Goal: Task Accomplishment & Management: Manage account settings

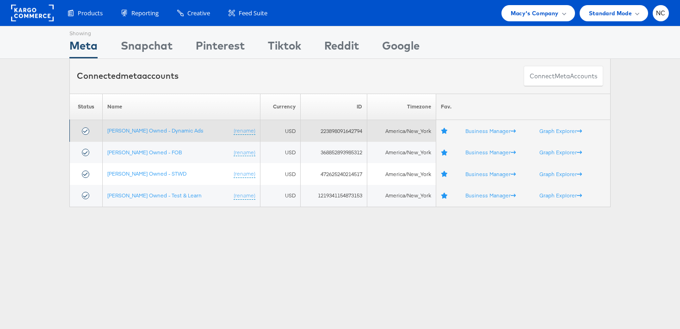
click at [142, 126] on td "Macy's Owned - Dynamic Ads (rename)" at bounding box center [181, 131] width 158 height 22
click at [142, 131] on link "[PERSON_NAME] Owned - Dynamic Ads" at bounding box center [155, 130] width 96 height 7
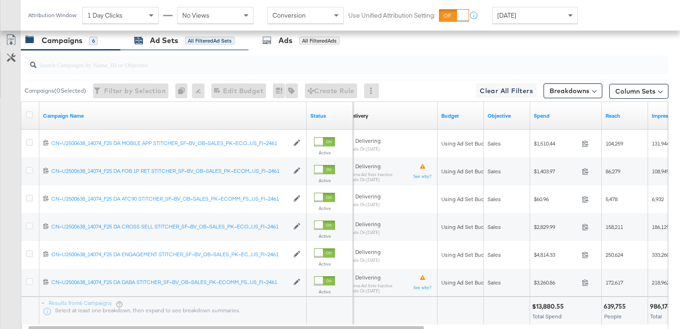
click at [181, 43] on div "Ad Sets All Filtered Ad Sets" at bounding box center [184, 40] width 100 height 11
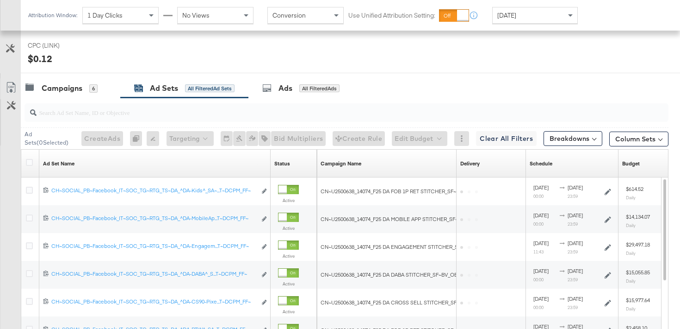
scroll to position [489, 0]
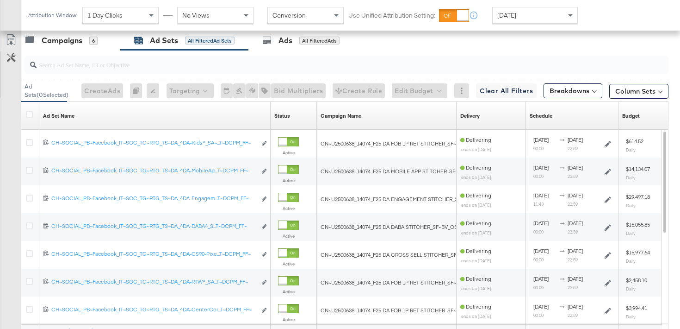
click at [31, 109] on div at bounding box center [30, 115] width 17 height 17
click at [31, 114] on icon at bounding box center [29, 114] width 7 height 7
click at [0, 0] on input "checkbox" at bounding box center [0, 0] width 0 height 0
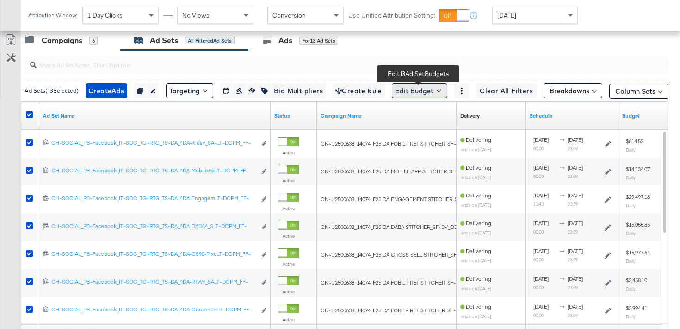
click at [443, 96] on button "Edit Budget" at bounding box center [420, 90] width 56 height 15
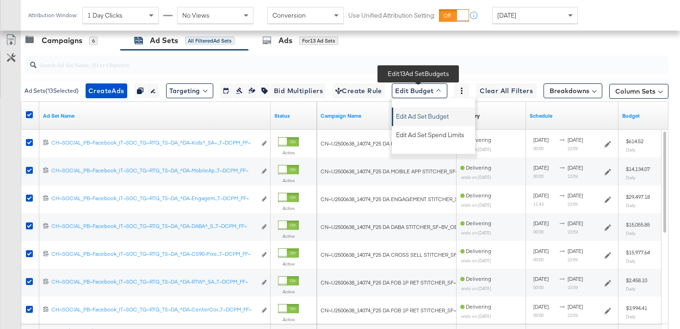
click at [438, 110] on span "Edit Ad Set Budget" at bounding box center [422, 115] width 53 height 12
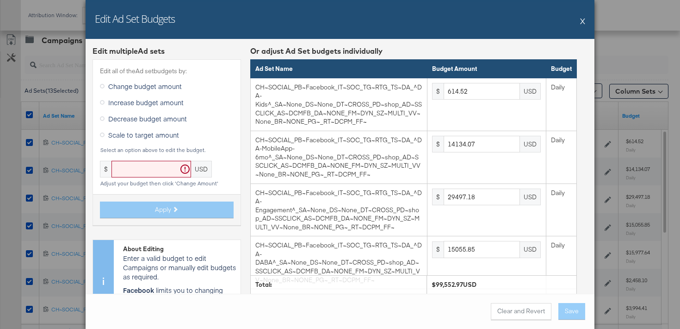
click at [137, 138] on span "Scale to target amount" at bounding box center [143, 134] width 71 height 9
click at [0, 0] on input "Scale to target amount" at bounding box center [0, 0] width 0 height 0
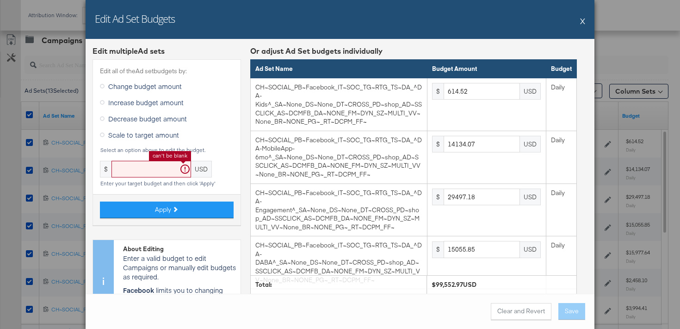
click at [132, 165] on input "text" at bounding box center [152, 169] width 80 height 17
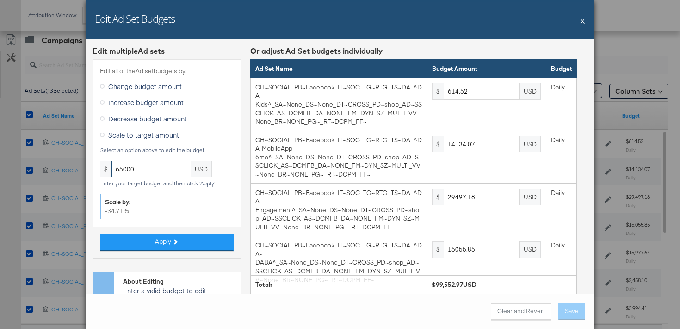
type input "65000"
click at [207, 256] on div "Apply" at bounding box center [167, 241] width 148 height 31
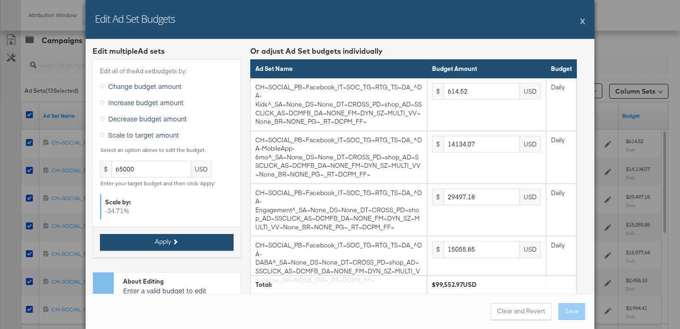
click at [205, 246] on button "Apply" at bounding box center [167, 242] width 134 height 17
type input "401.23"
type input "9228.39"
type input "19259.26"
type input "9830.24"
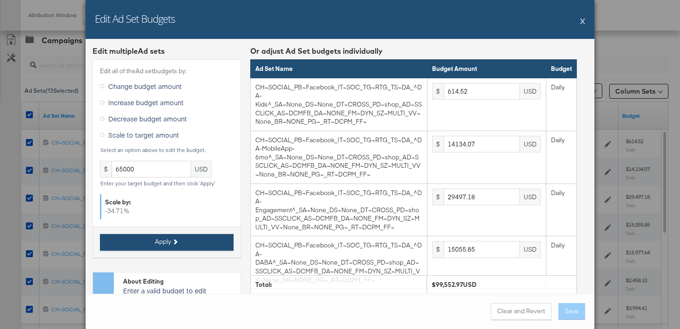
type input "10432.1"
type input "1604.93"
type input "2608.02"
type input "802.46"
type input "2407.4"
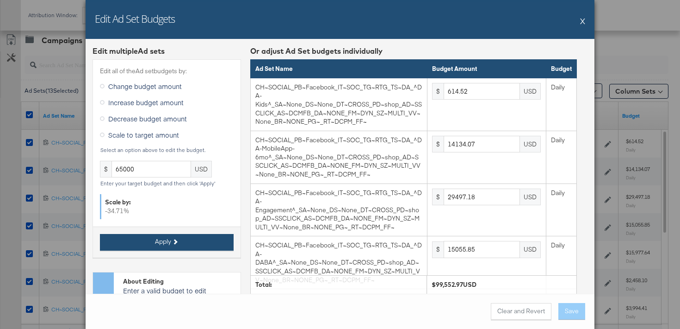
type input "401.23"
type input "1203.7"
type input "6419.75"
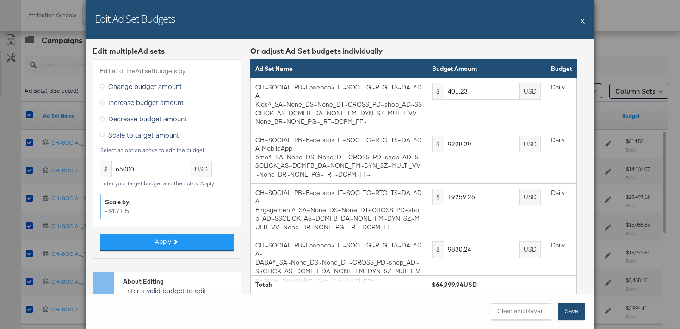
click at [574, 308] on button "Save" at bounding box center [572, 311] width 27 height 17
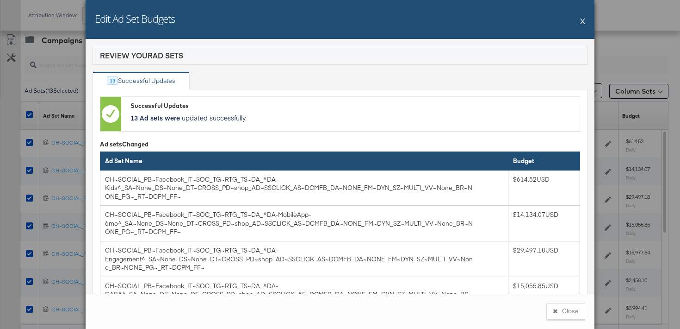
click at [560, 310] on button "Close" at bounding box center [565, 311] width 39 height 17
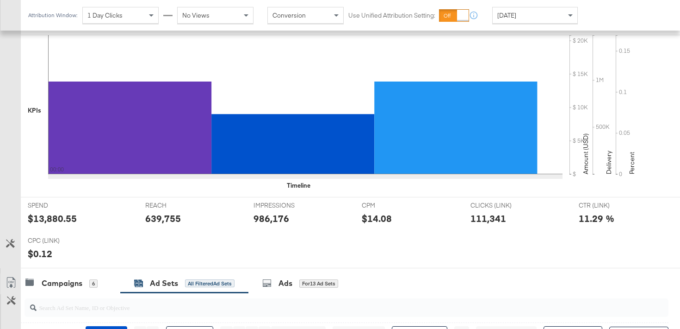
scroll to position [0, 0]
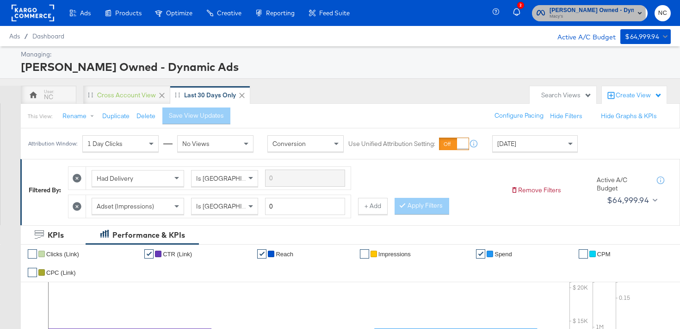
click at [570, 14] on span "Macy's" at bounding box center [592, 16] width 84 height 7
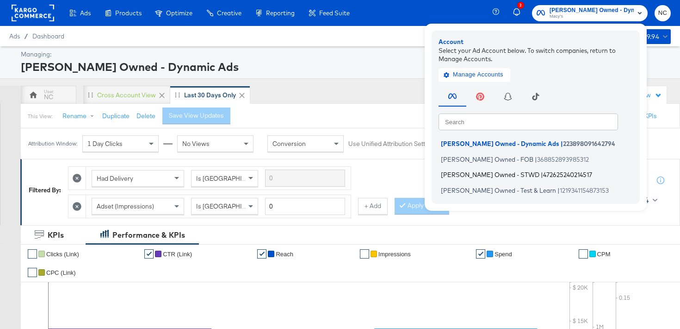
click at [491, 179] on li "[PERSON_NAME] Owned - STWD | 472625240214517" at bounding box center [538, 174] width 199 height 13
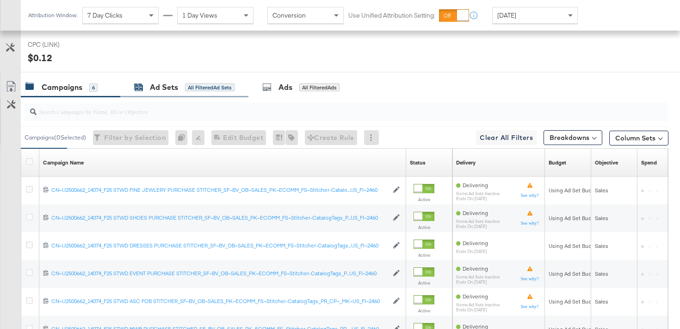
click at [168, 83] on div "Ad Sets" at bounding box center [164, 87] width 28 height 11
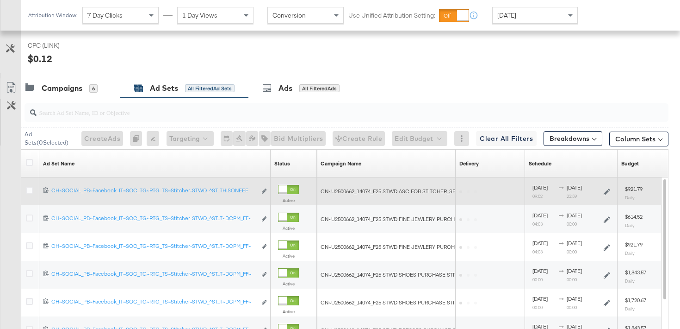
scroll to position [470, 0]
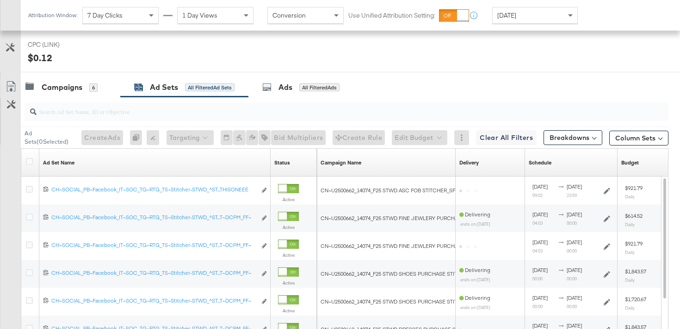
click at [30, 156] on div at bounding box center [30, 162] width 17 height 17
click at [27, 161] on icon at bounding box center [29, 161] width 7 height 7
click at [0, 0] on input "checkbox" at bounding box center [0, 0] width 0 height 0
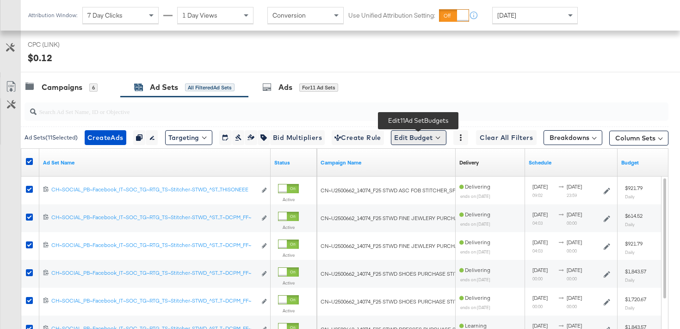
click at [426, 137] on button "Edit Budget" at bounding box center [419, 137] width 56 height 15
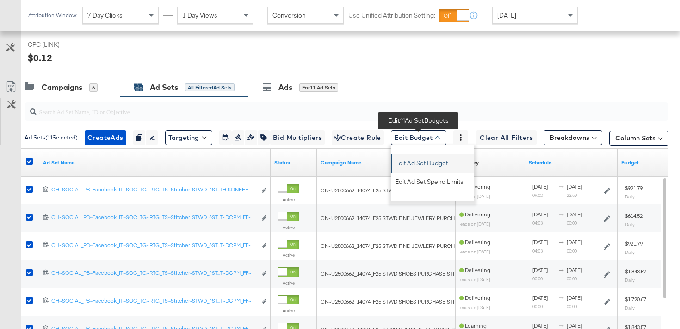
click at [437, 166] on span "Edit Ad Set Budget" at bounding box center [421, 161] width 53 height 12
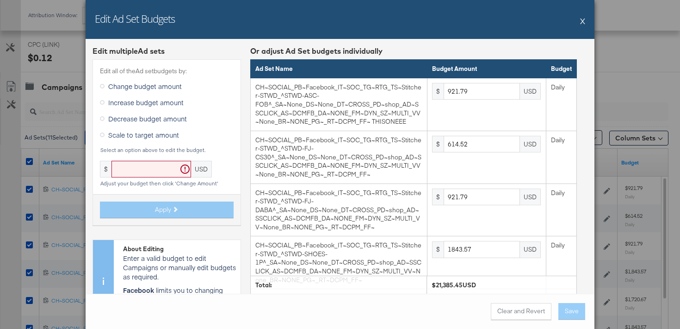
click at [127, 137] on span "Scale to target amount" at bounding box center [143, 134] width 71 height 9
click at [0, 0] on input "Scale to target amount" at bounding box center [0, 0] width 0 height 0
click at [177, 156] on div "Edit all of the Ad set budgets by: Change budget amount Increase budget amount …" at bounding box center [167, 142] width 149 height 166
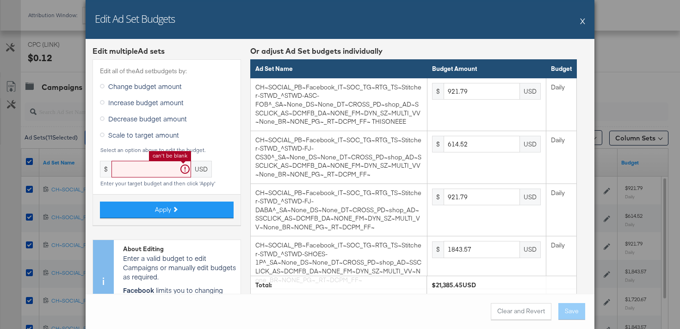
click at [166, 167] on input "text" at bounding box center [152, 169] width 80 height 17
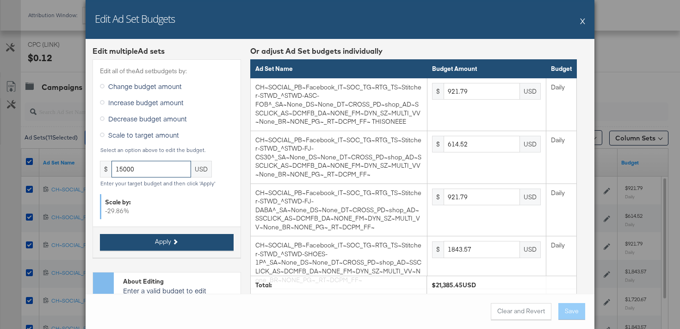
type input "15000"
click at [199, 243] on button "Apply" at bounding box center [167, 242] width 134 height 17
type input "646.55"
type input "431.03"
type input "646.55"
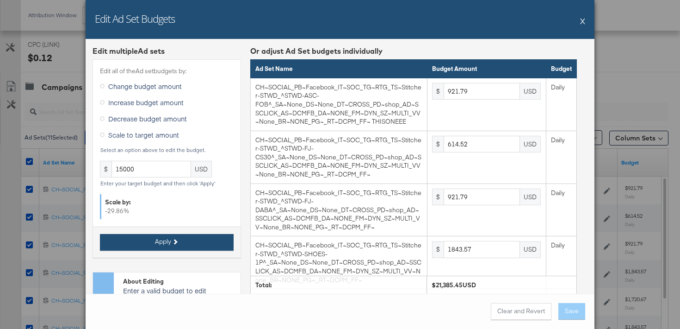
type input "1293.1"
type input "1206.89"
type input "1293.1"
type input "2155.17"
type input "1293.1"
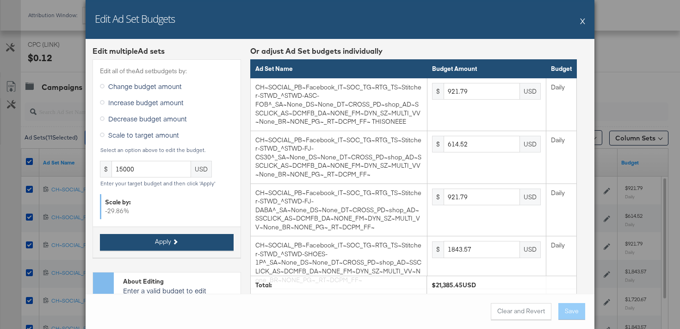
type input "2413.79"
type input "862.06"
type input "2758.62"
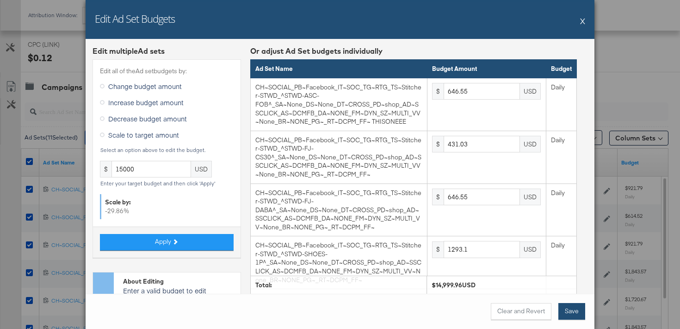
click at [562, 307] on button "Save" at bounding box center [572, 311] width 27 height 17
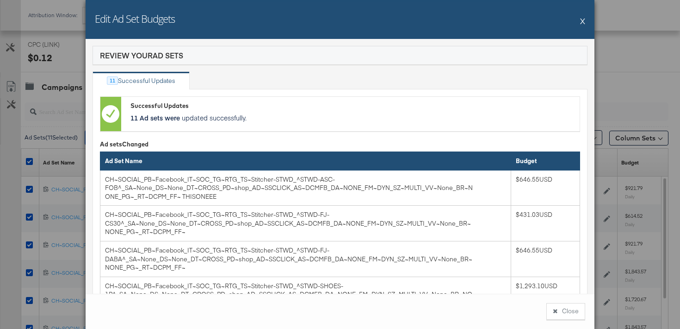
click at [577, 312] on button "Close" at bounding box center [565, 311] width 39 height 17
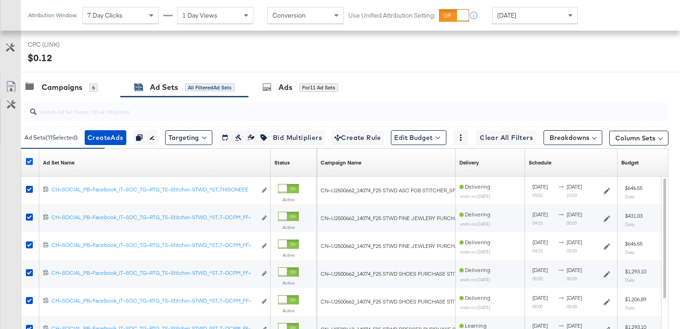
click at [31, 161] on icon at bounding box center [29, 161] width 7 height 7
click at [0, 0] on input "checkbox" at bounding box center [0, 0] width 0 height 0
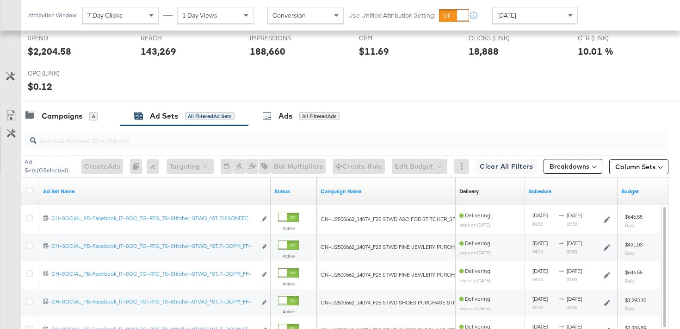
scroll to position [362, 0]
